Goal: Task Accomplishment & Management: Manage account settings

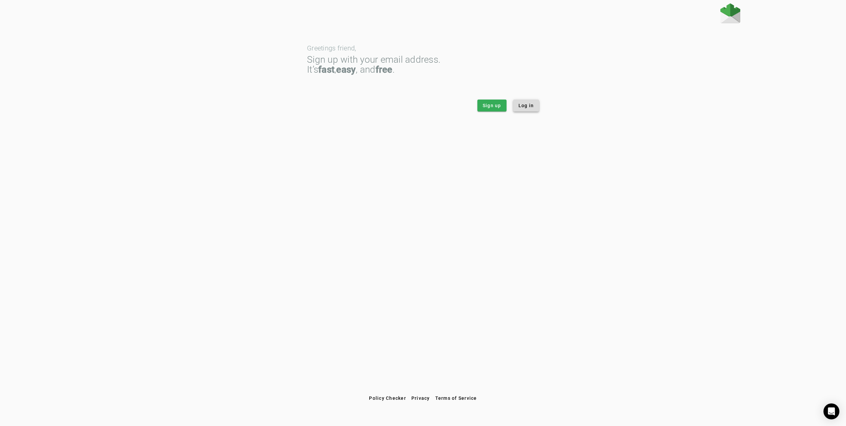
click at [537, 107] on span at bounding box center [526, 106] width 26 height 16
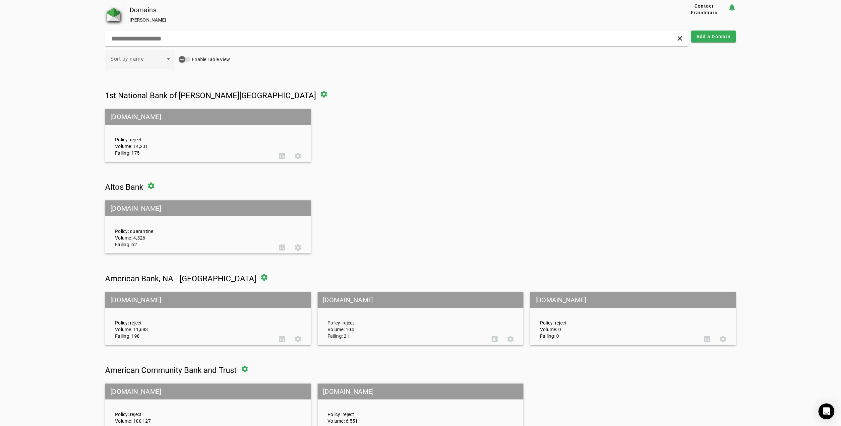
click at [107, 20] on img at bounding box center [113, 14] width 13 height 13
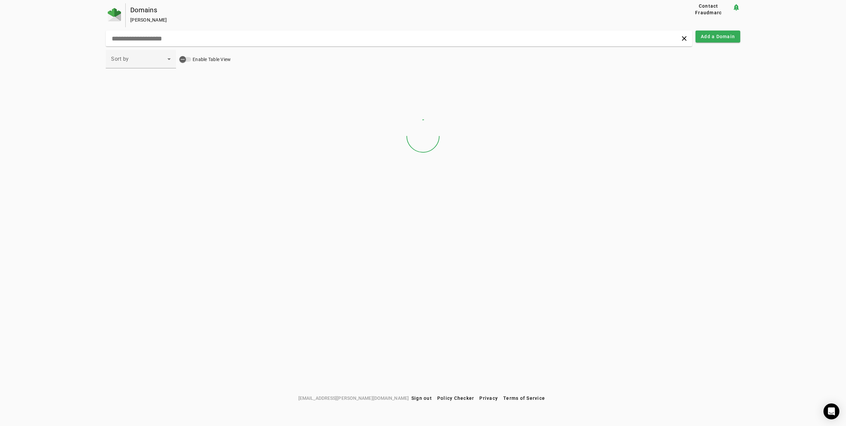
click at [157, 12] on div "Domains" at bounding box center [397, 10] width 534 height 7
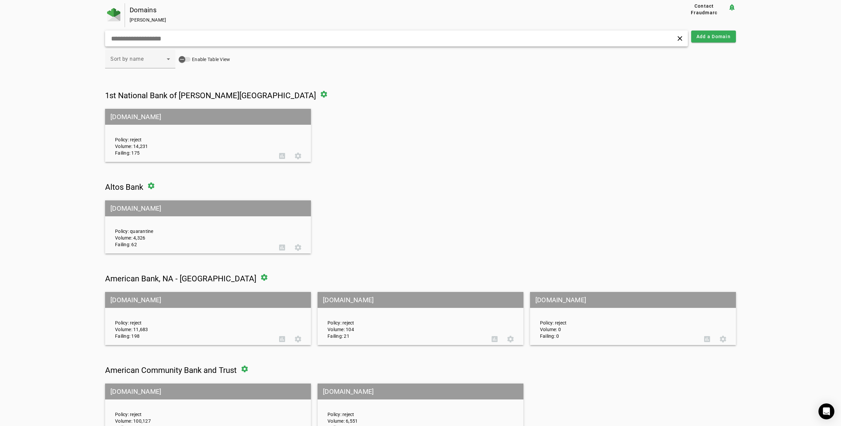
click at [139, 39] on input "text" at bounding box center [270, 38] width 321 height 8
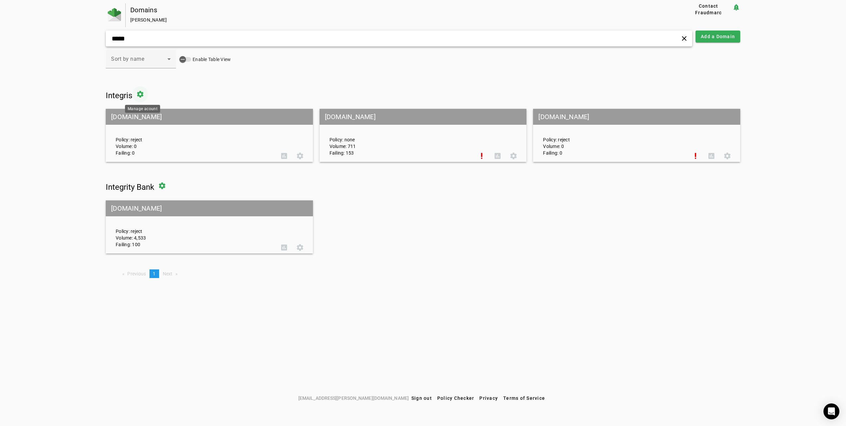
type input "*****"
click at [142, 90] on span at bounding box center [140, 94] width 16 height 16
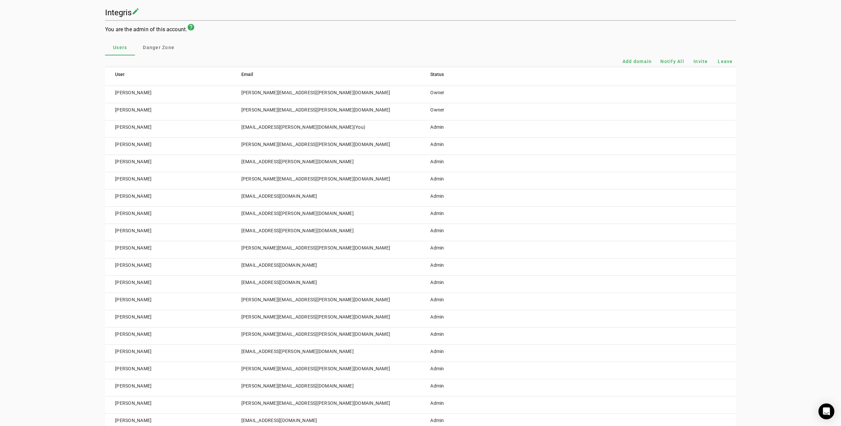
scroll to position [66, 0]
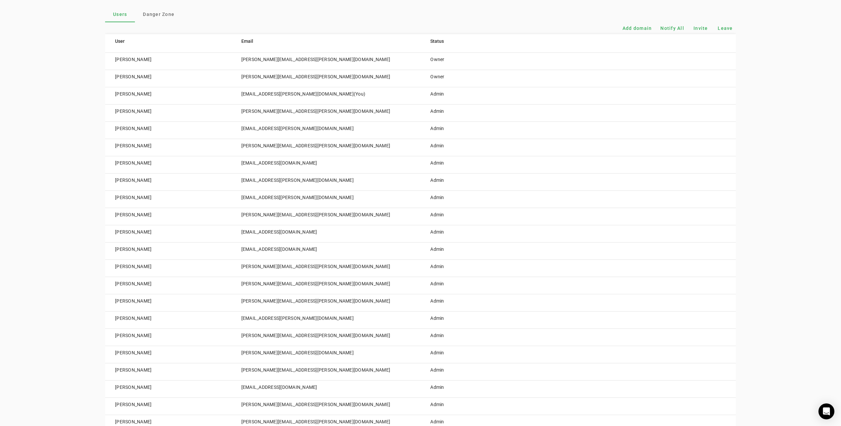
click at [433, 81] on td "Owner" at bounding box center [468, 78] width 95 height 17
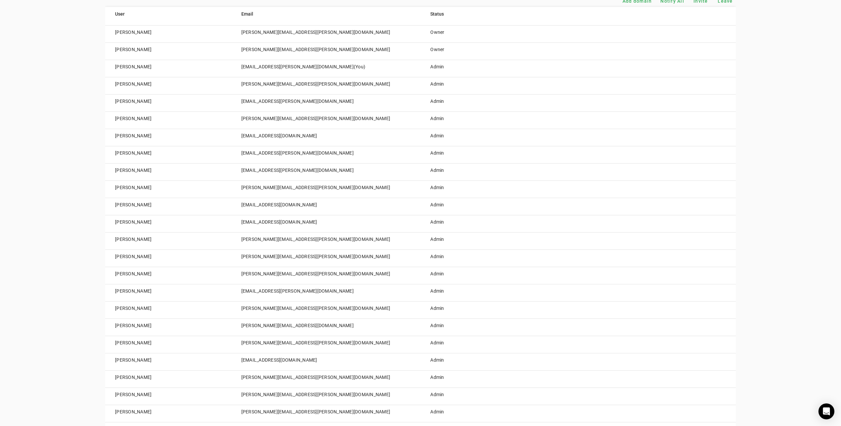
scroll to position [0, 0]
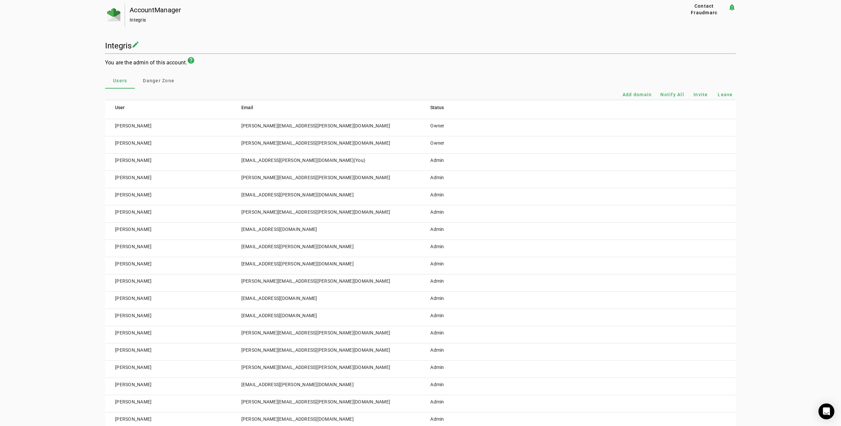
click at [161, 141] on td "[PERSON_NAME]" at bounding box center [168, 144] width 126 height 17
click at [132, 43] on mat-icon "create" at bounding box center [136, 44] width 8 height 8
click at [160, 43] on mat-icon "create" at bounding box center [156, 44] width 8 height 8
click at [162, 80] on span "Danger Zone" at bounding box center [159, 80] width 32 height 5
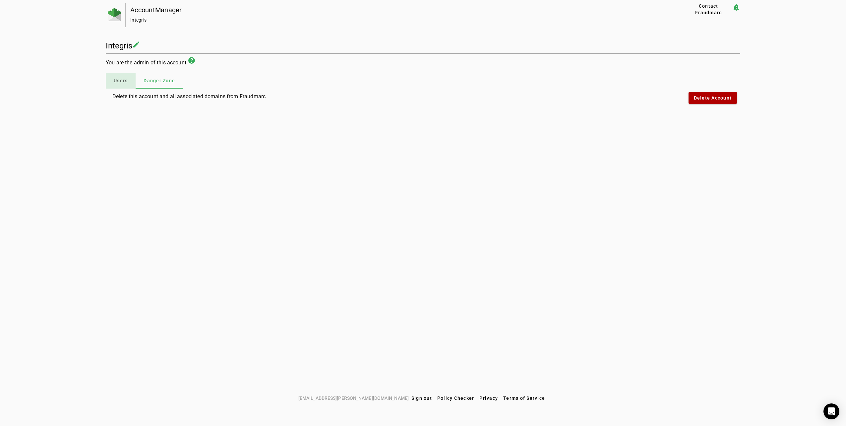
click at [126, 81] on span "Users" at bounding box center [121, 80] width 14 height 5
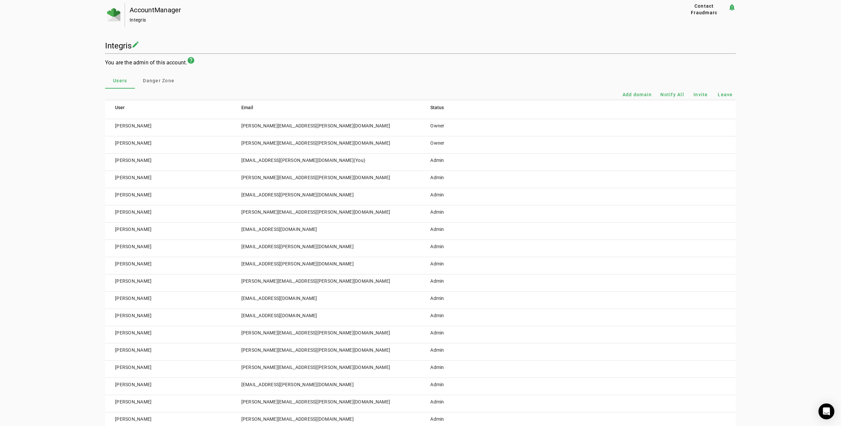
click at [138, 145] on td "[PERSON_NAME]" at bounding box center [168, 144] width 126 height 17
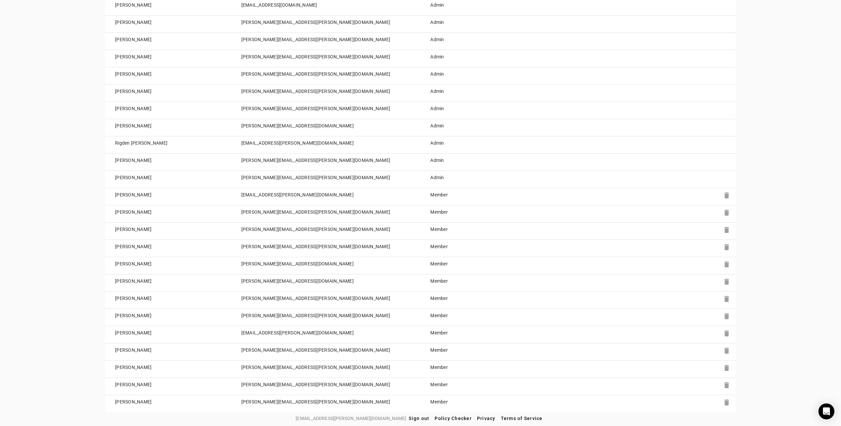
scroll to position [449, 0]
